Goal: Book appointment/travel/reservation

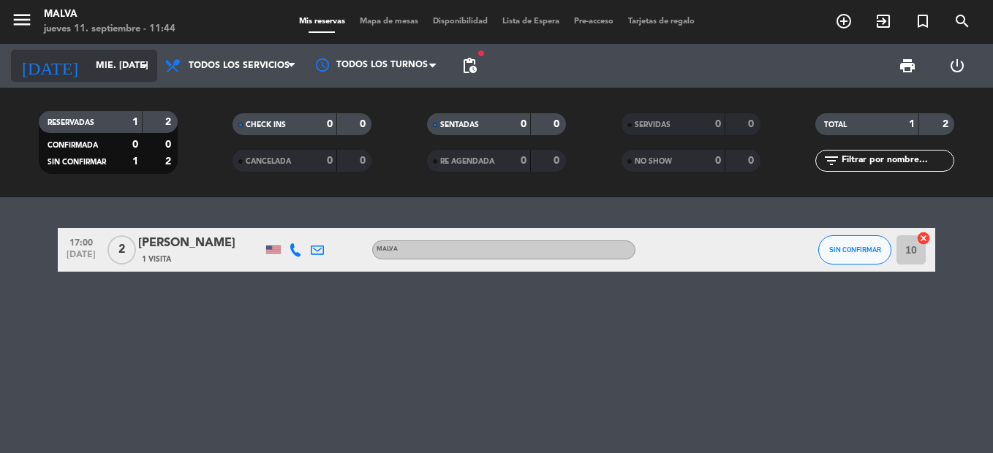
click at [151, 72] on icon "arrow_drop_down" at bounding box center [145, 66] width 18 height 18
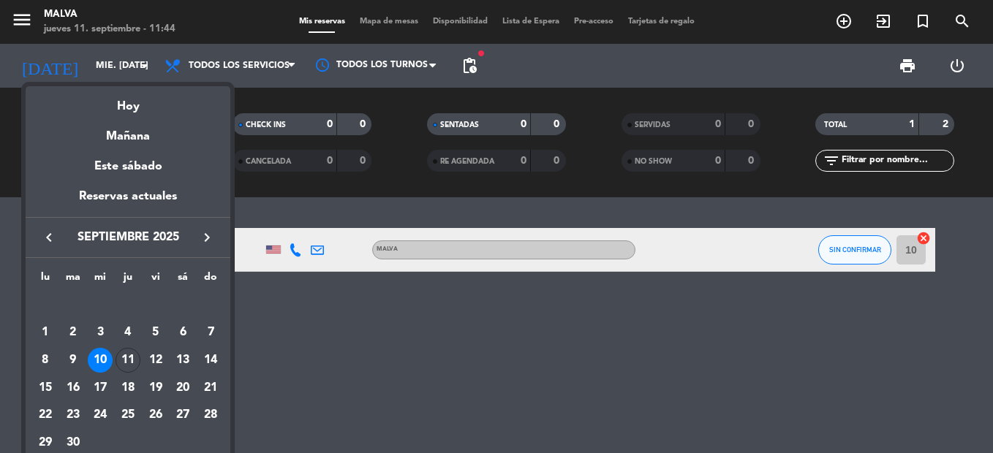
click at [99, 369] on div "10" at bounding box center [100, 360] width 25 height 25
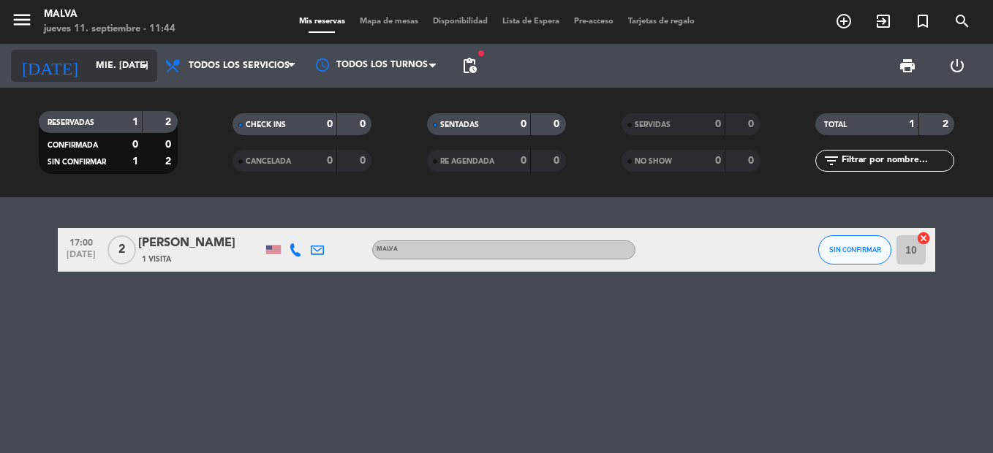
click at [148, 63] on icon "arrow_drop_down" at bounding box center [145, 66] width 18 height 18
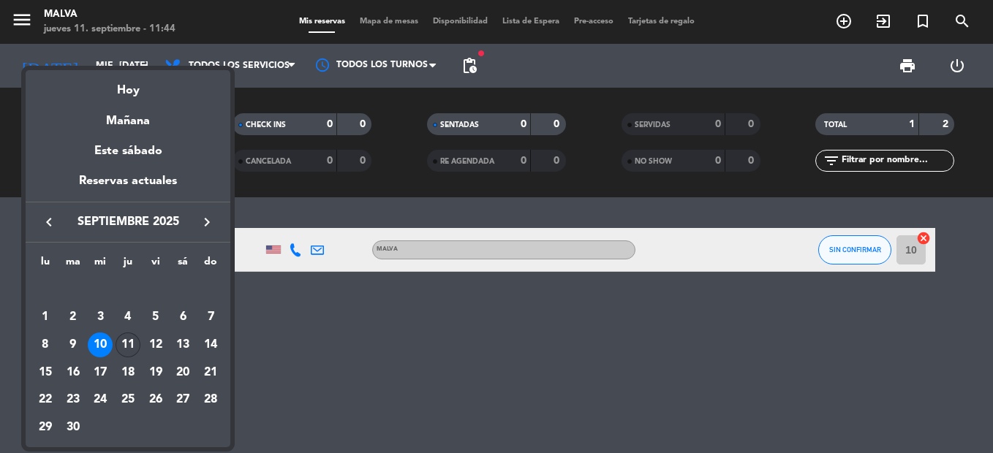
click at [133, 340] on div "11" at bounding box center [128, 345] width 25 height 25
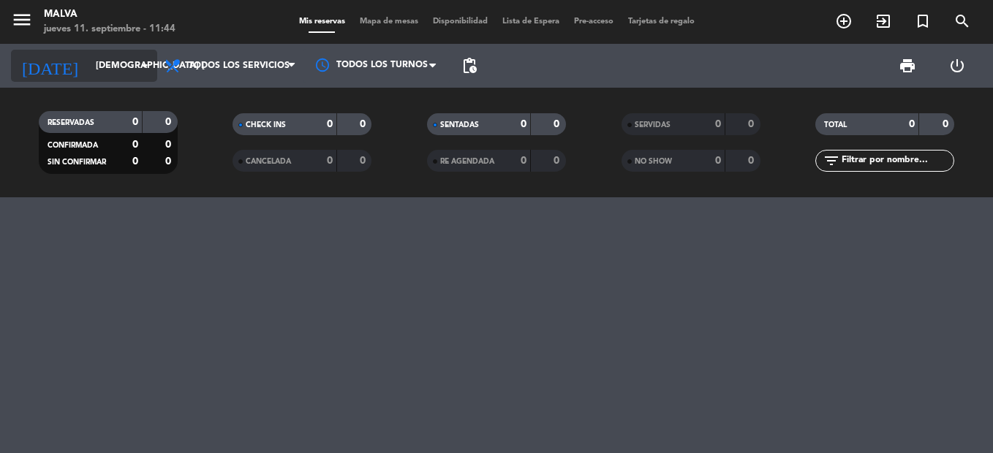
click at [145, 76] on input "[DEMOGRAPHIC_DATA] [DATE]" at bounding box center [150, 65] width 124 height 25
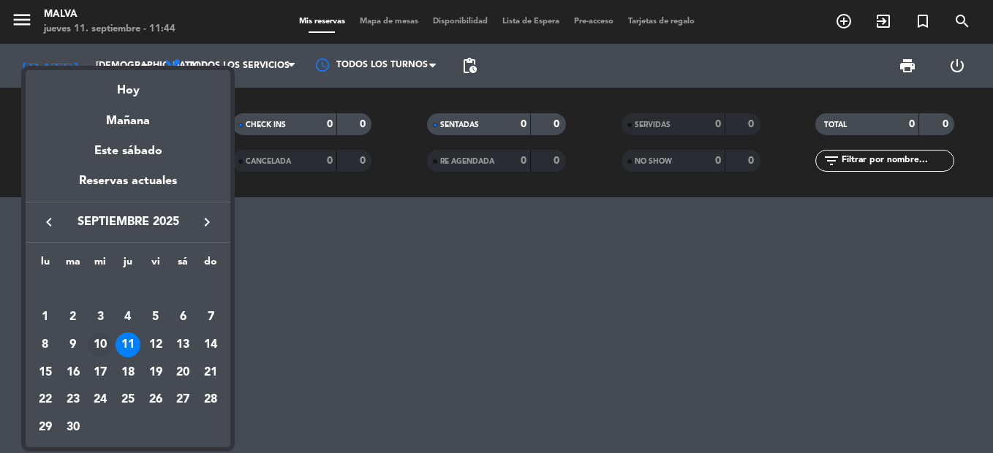
click at [102, 346] on div "10" at bounding box center [100, 345] width 25 height 25
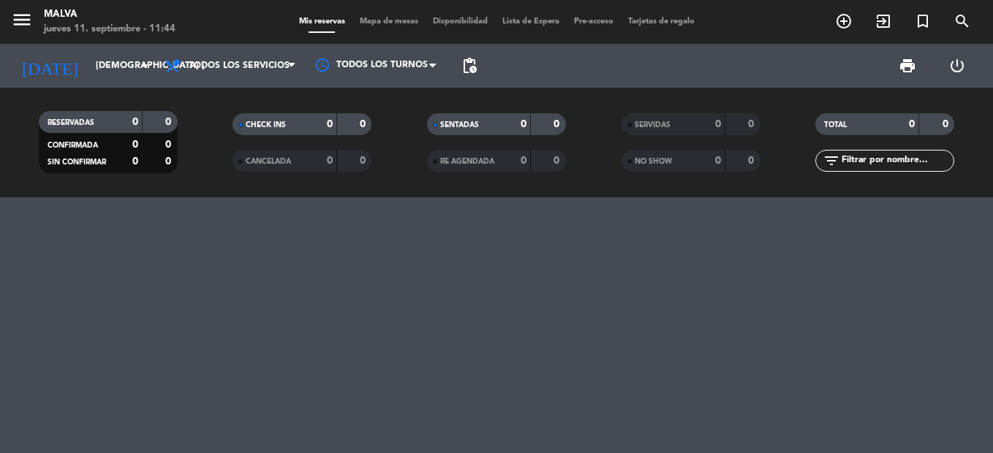
type input "mié. [DATE]"
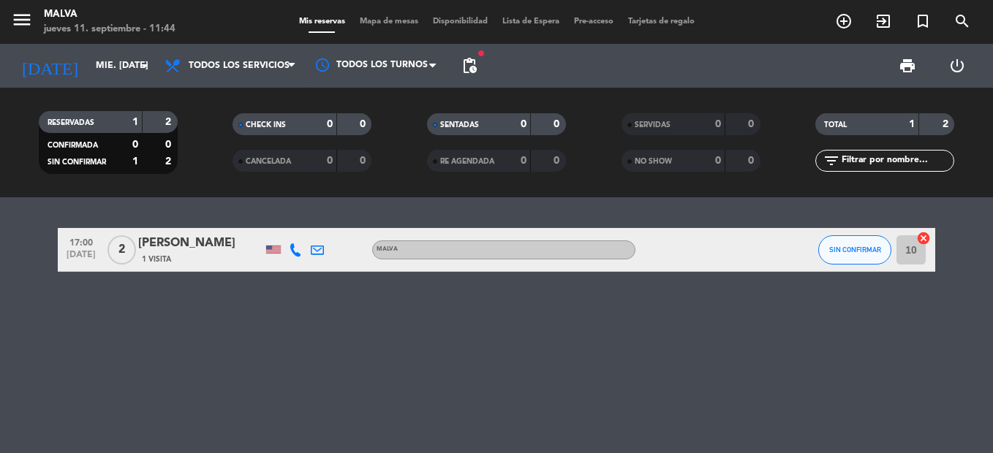
click at [167, 243] on div "[PERSON_NAME]" at bounding box center [200, 243] width 124 height 19
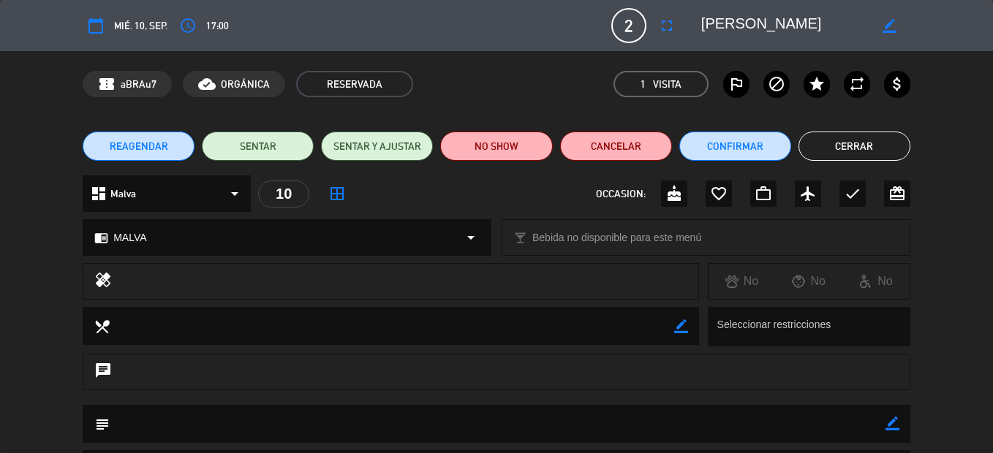
click at [986, 142] on div "REAGENDAR SENTAR SENTAR Y AJUSTAR NO SHOW Cancelar Confirmar Cerrar" at bounding box center [496, 146] width 993 height 58
